Goal: Information Seeking & Learning: Learn about a topic

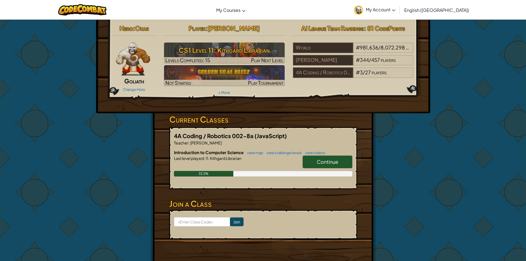
drag, startPoint x: 344, startPoint y: 156, endPoint x: 341, endPoint y: 146, distance: 10.2
click at [341, 146] on div "4A Coding / Robotics 002-8a (JavaScript) Teacher : [PERSON_NAME] Introduction t…" at bounding box center [263, 158] width 188 height 62
click at [321, 160] on span "Continue" at bounding box center [328, 162] width 22 height 6
